Goal: Transaction & Acquisition: Subscribe to service/newsletter

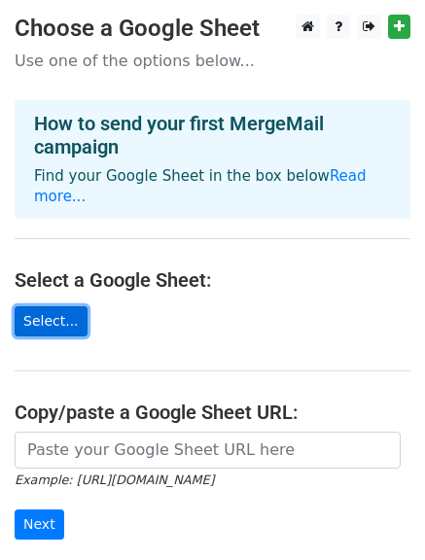
click at [46, 314] on link "Select..." at bounding box center [51, 321] width 73 height 30
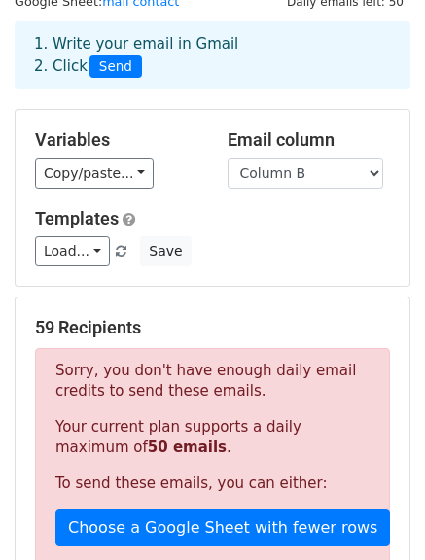
scroll to position [64, 0]
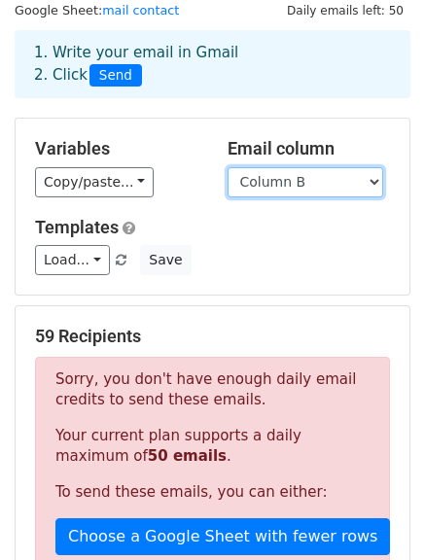
click at [227, 167] on select "Column A Column B" at bounding box center [305, 182] width 156 height 30
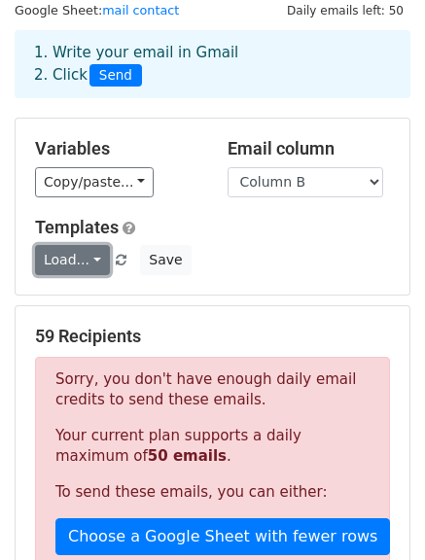
click at [72, 260] on link "Load..." at bounding box center [72, 260] width 75 height 30
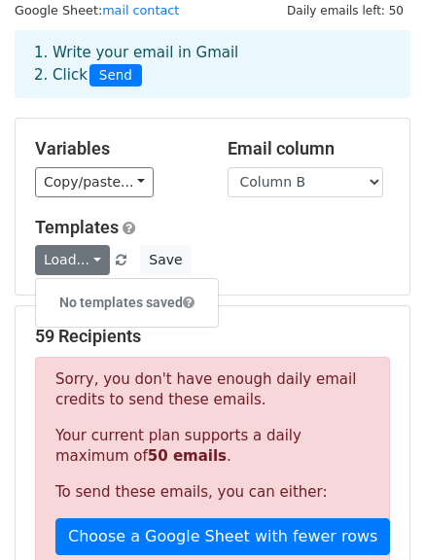
click at [218, 151] on div "Email column Column A Column B" at bounding box center [309, 167] width 192 height 59
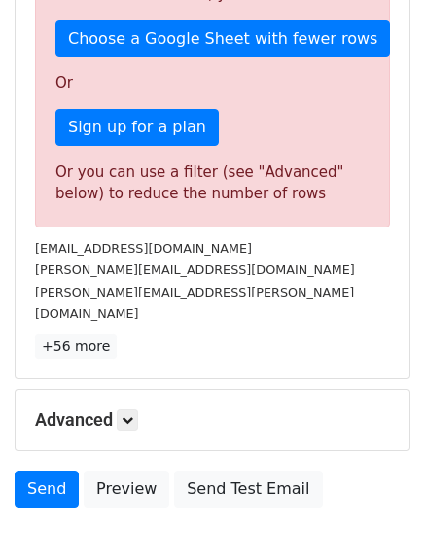
scroll to position [566, 0]
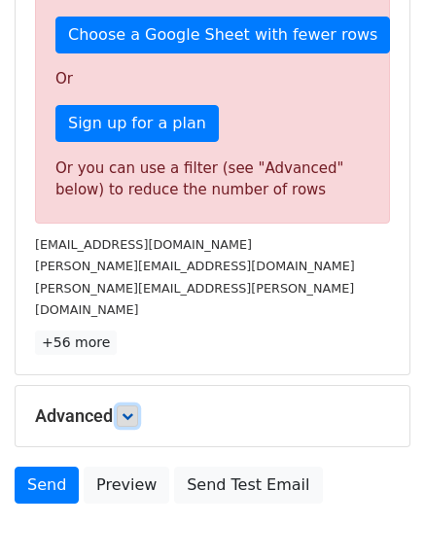
click at [127, 410] on icon at bounding box center [127, 416] width 12 height 12
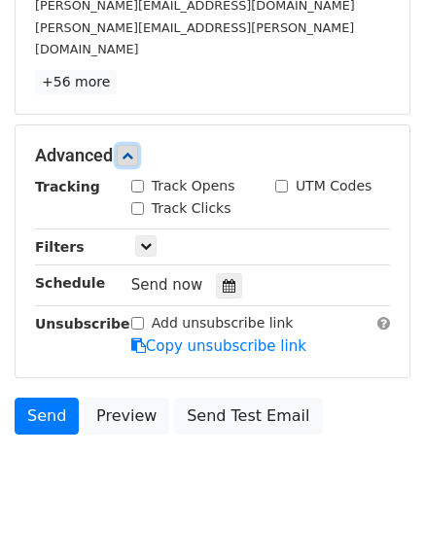
scroll to position [829, 0]
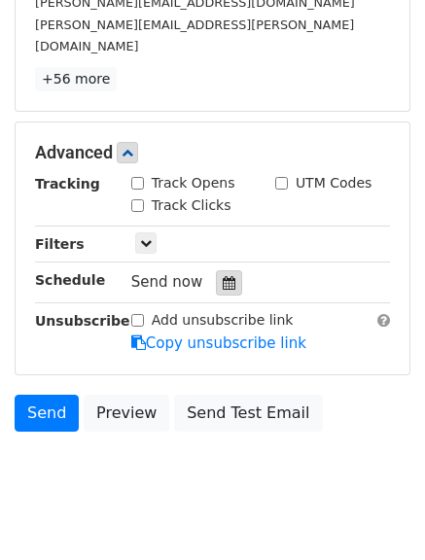
click at [226, 270] on div at bounding box center [229, 282] width 26 height 25
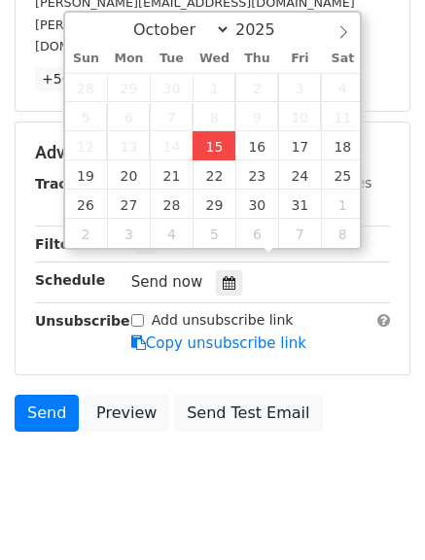
type input "2025-10-15 12:00"
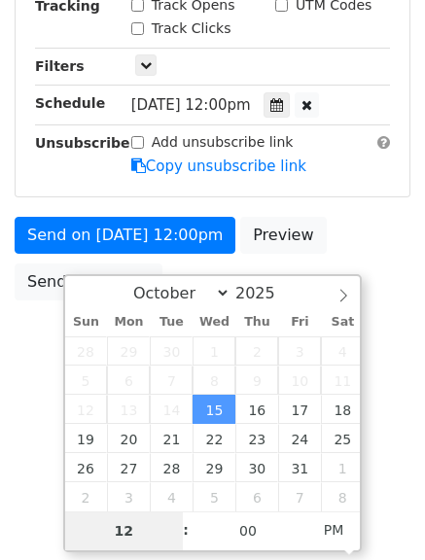
scroll to position [527, 0]
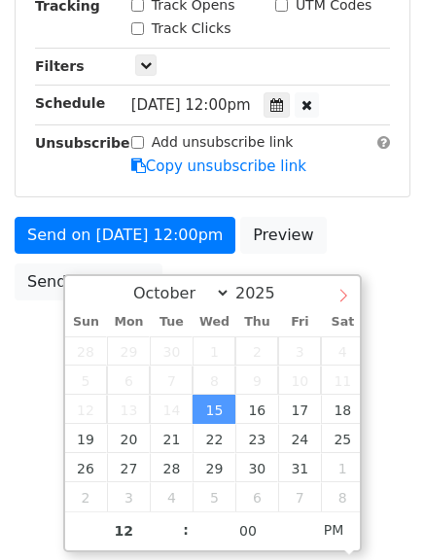
select select "10"
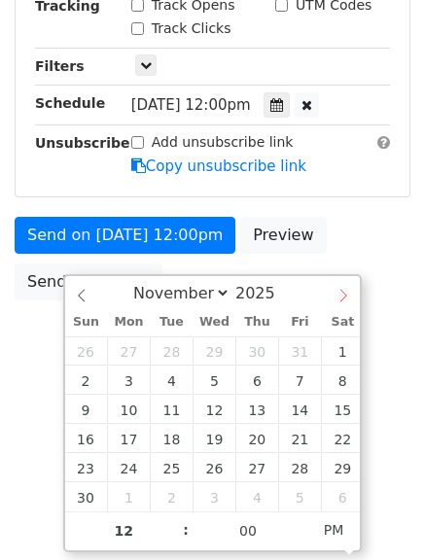
click at [343, 295] on icon at bounding box center [343, 296] width 14 height 14
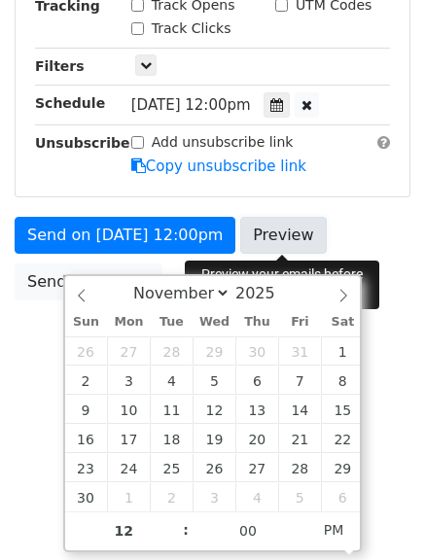
scroll to position [433, 0]
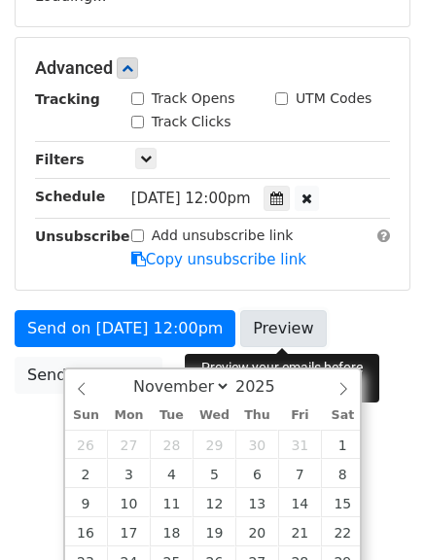
click at [285, 234] on form "Variables Copy/paste... {{Column A}} {{Column B}} Email column Column A Column …" at bounding box center [213, 75] width 396 height 655
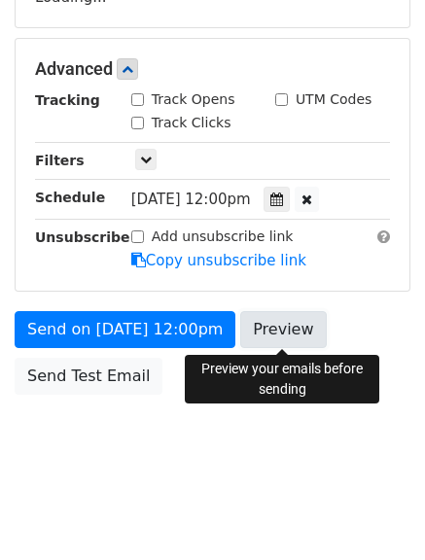
click at [259, 335] on link "Preview" at bounding box center [283, 329] width 86 height 37
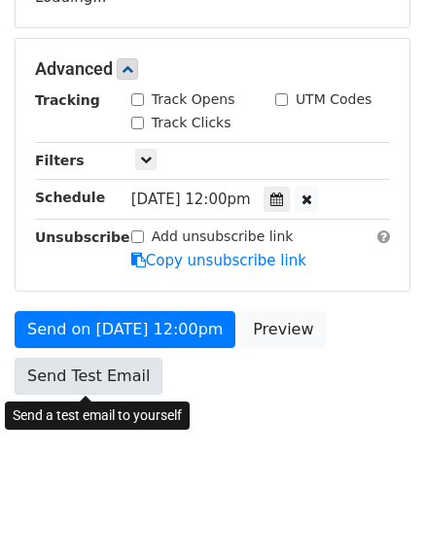
click at [98, 375] on link "Send Test Email" at bounding box center [89, 376] width 148 height 37
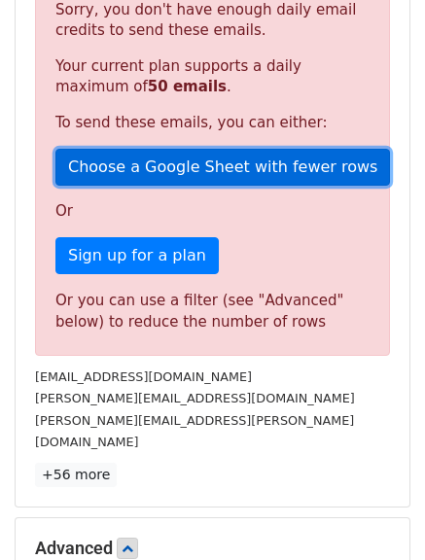
click at [242, 160] on link "Choose a Google Sheet with fewer rows" at bounding box center [222, 167] width 334 height 37
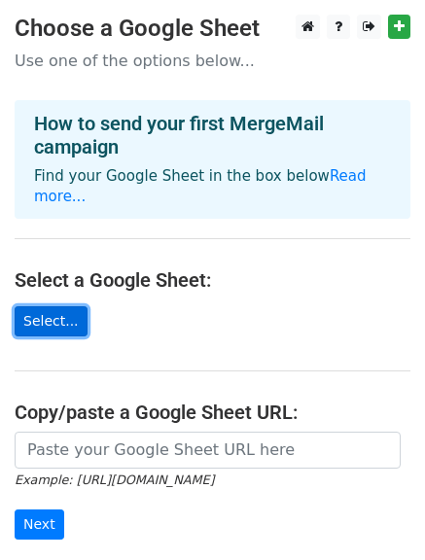
click at [49, 321] on link "Select..." at bounding box center [51, 321] width 73 height 30
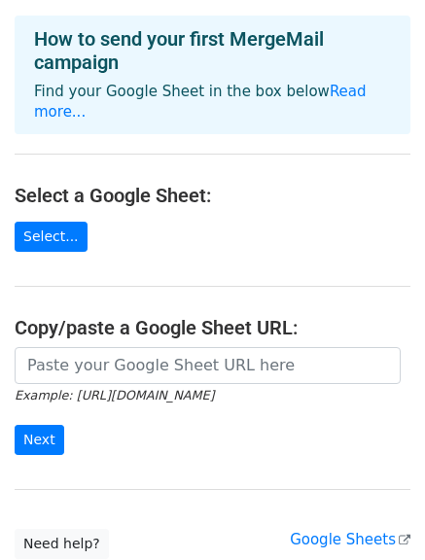
scroll to position [158, 0]
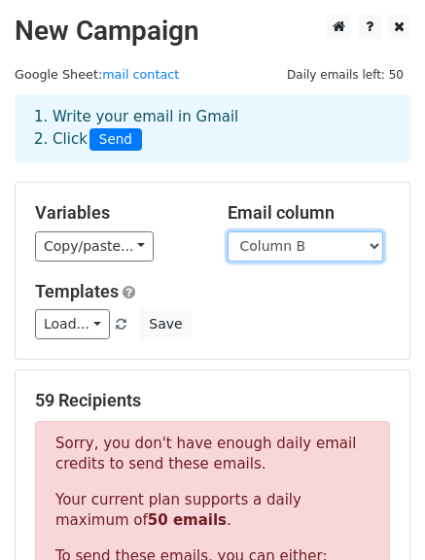
click at [314, 247] on select "Column A Column B" at bounding box center [305, 246] width 156 height 30
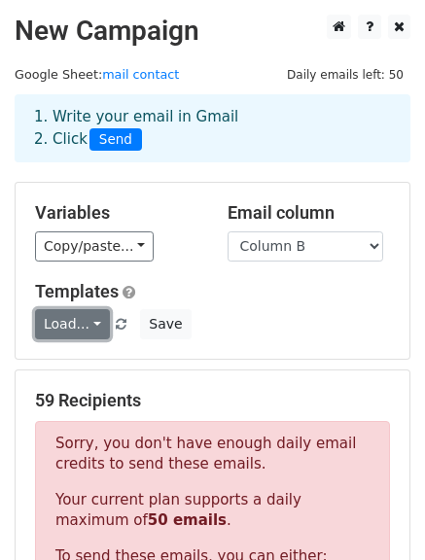
click at [77, 335] on link "Load..." at bounding box center [72, 324] width 75 height 30
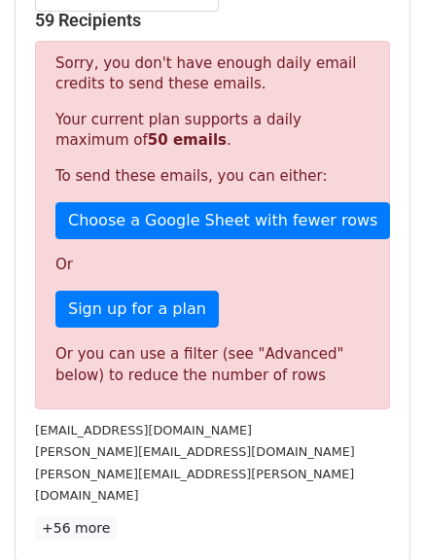
scroll to position [378, 0]
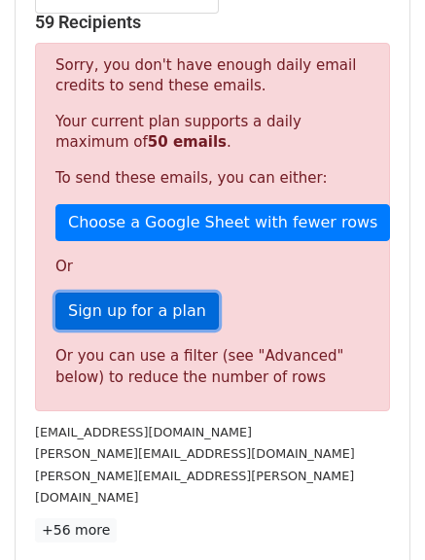
click at [159, 320] on link "Sign up for a plan" at bounding box center [136, 311] width 163 height 37
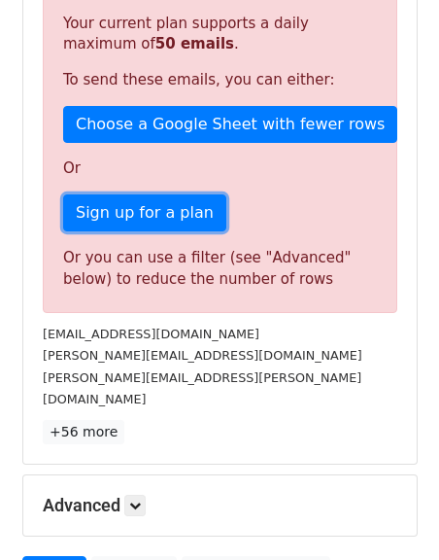
scroll to position [481, 0]
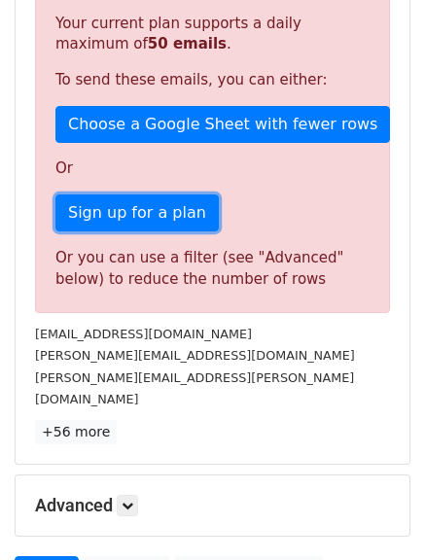
drag, startPoint x: 438, startPoint y: 304, endPoint x: 435, endPoint y: 350, distance: 45.8
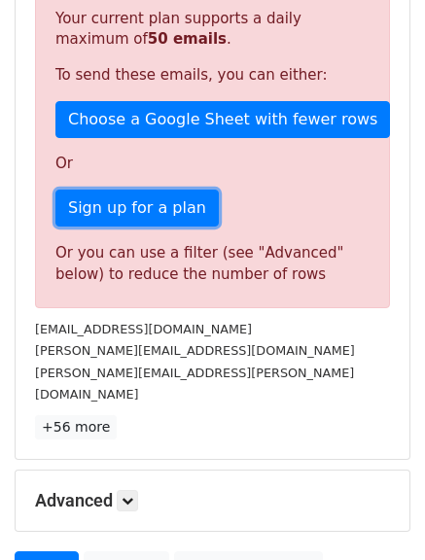
click at [424, 350] on html "New Campaign Daily emails left: 50 Google Sheet: mail contact 1. Write your ema…" at bounding box center [212, 136] width 425 height 1234
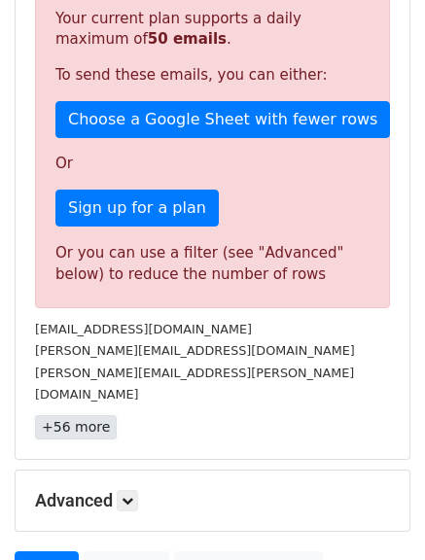
click at [101, 415] on link "+56 more" at bounding box center [76, 427] width 82 height 24
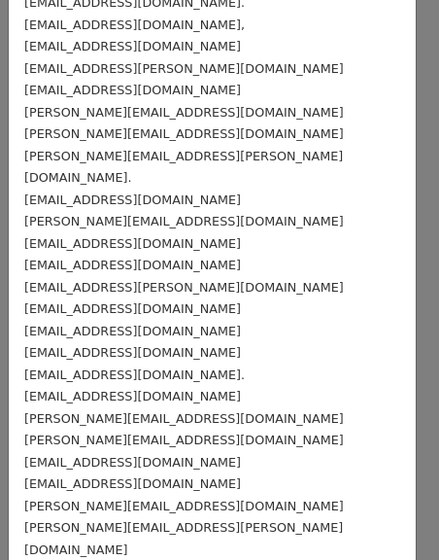
scroll to position [907, 0]
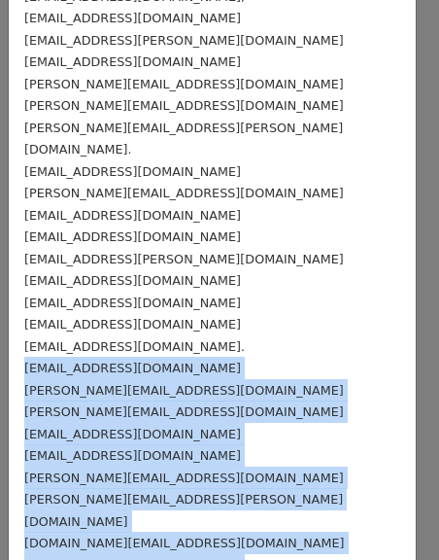
drag, startPoint x: 178, startPoint y: 431, endPoint x: 10, endPoint y: 212, distance: 275.9
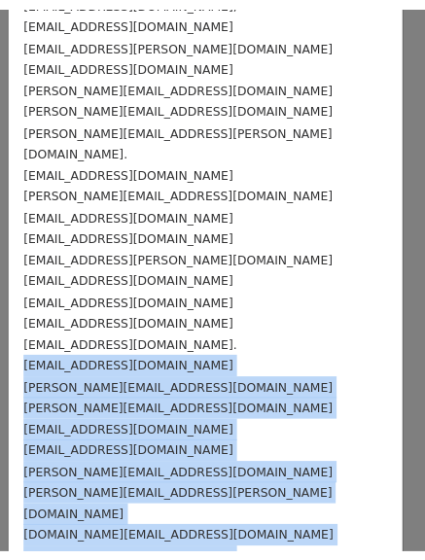
scroll to position [417, 0]
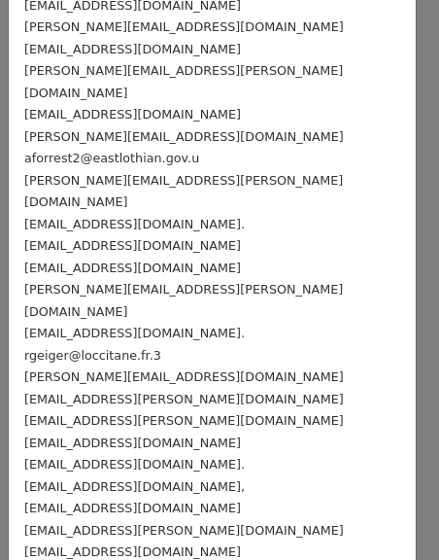
click at [424, 252] on div "59 Recipients × Elon@tesla.com jeff@amazon.com Larry.ellison@oracle.com larry.p…" at bounding box center [219, 280] width 439 height 560
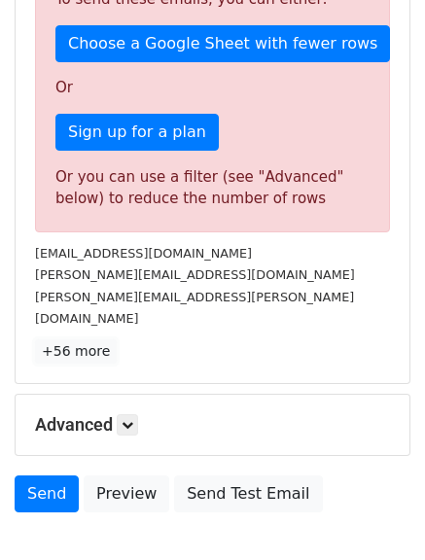
scroll to position [552, 0]
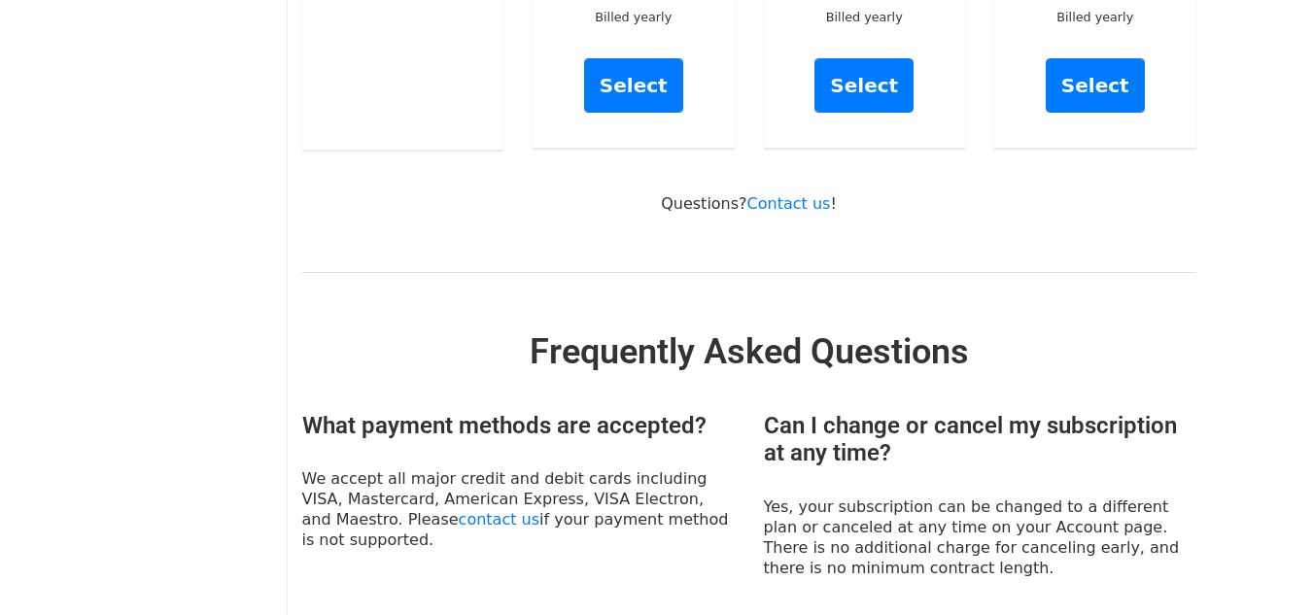
drag, startPoint x: 1327, startPoint y: 270, endPoint x: 1323, endPoint y: 326, distance: 55.5
click at [1312, 326] on html "MergeMail Campaigns Templates Reports Open Gmail Daily emails left: 50 Help [EM…" at bounding box center [656, 519] width 1313 height 2112
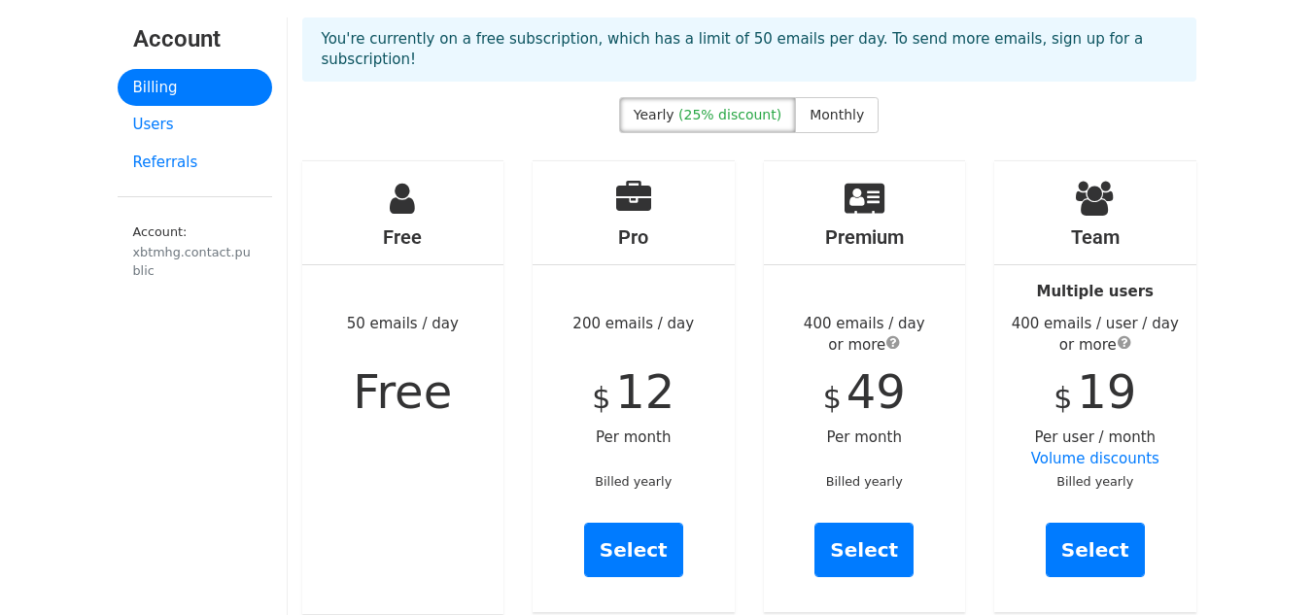
scroll to position [76, 0]
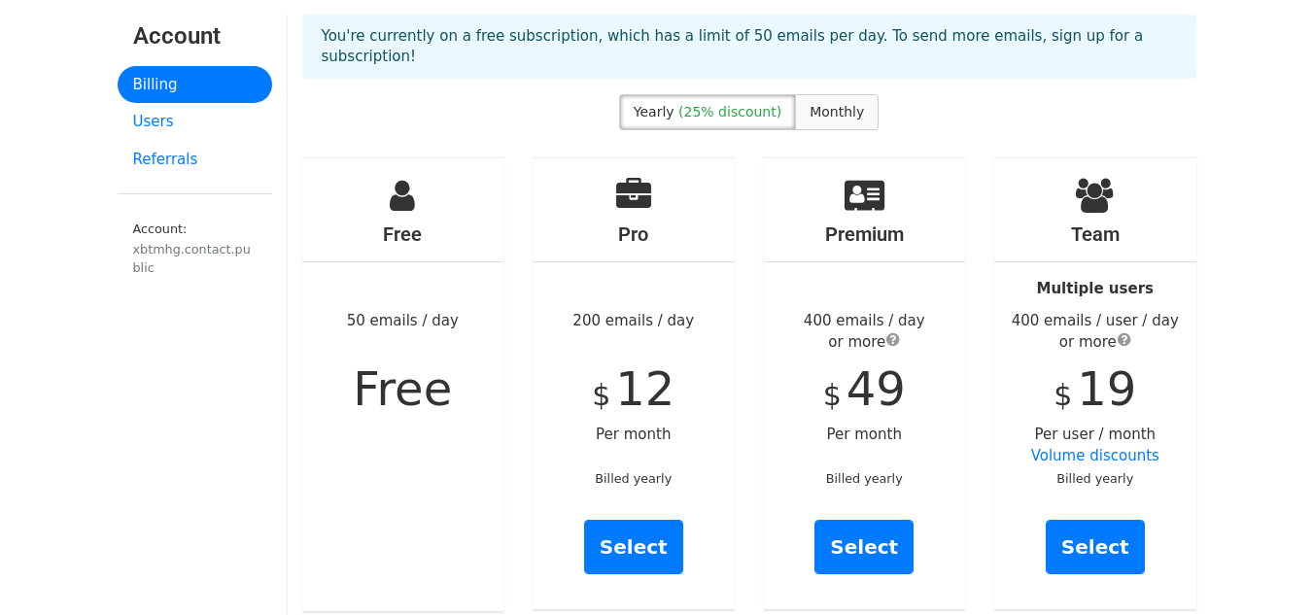
click at [823, 108] on span "Monthly" at bounding box center [837, 112] width 54 height 16
click at [721, 122] on label "Yearly (25% discount)" at bounding box center [707, 112] width 177 height 36
click at [824, 113] on span "Monthly" at bounding box center [837, 112] width 54 height 16
click at [699, 118] on span "(25% discount)" at bounding box center [729, 112] width 103 height 16
